Goal: Find specific page/section: Find specific page/section

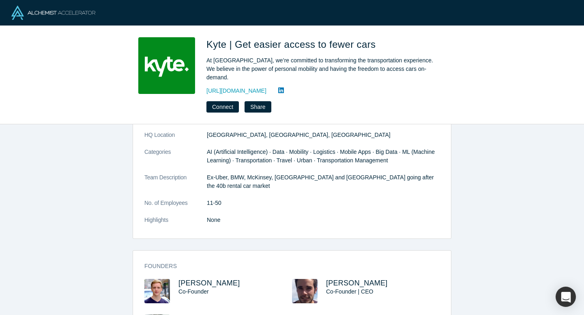
scroll to position [103, 0]
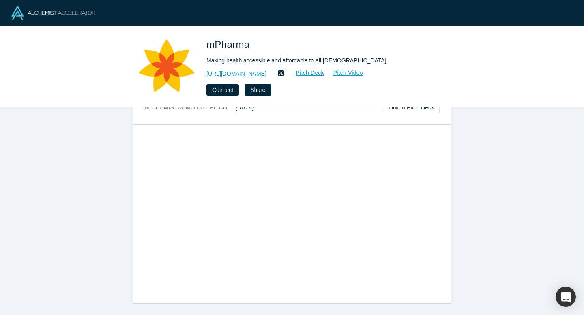
scroll to position [141, 0]
